Goal: Task Accomplishment & Management: Complete application form

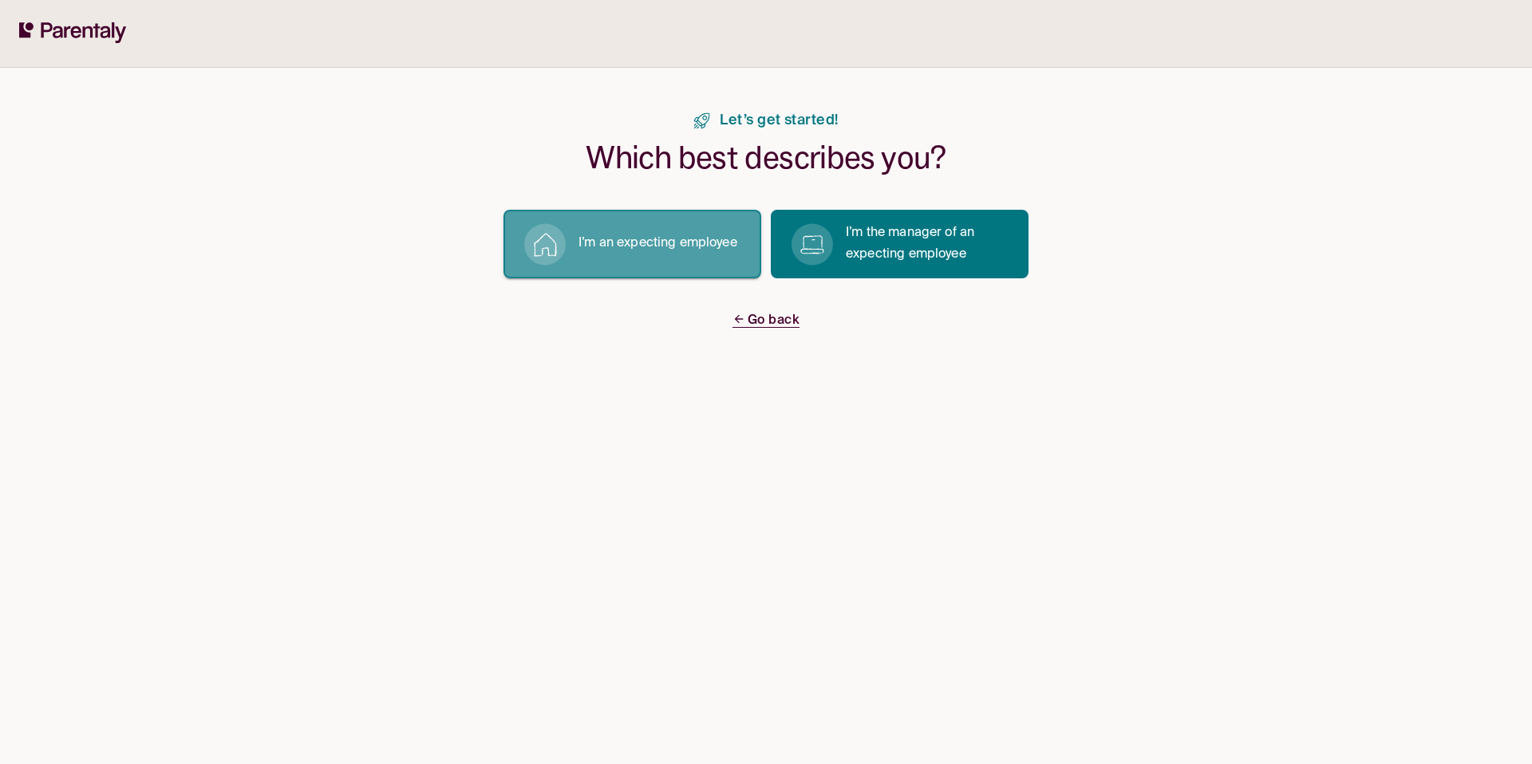
click at [708, 234] on p "I’m an expecting employee" at bounding box center [657, 244] width 159 height 22
